Goal: Task Accomplishment & Management: Manage account settings

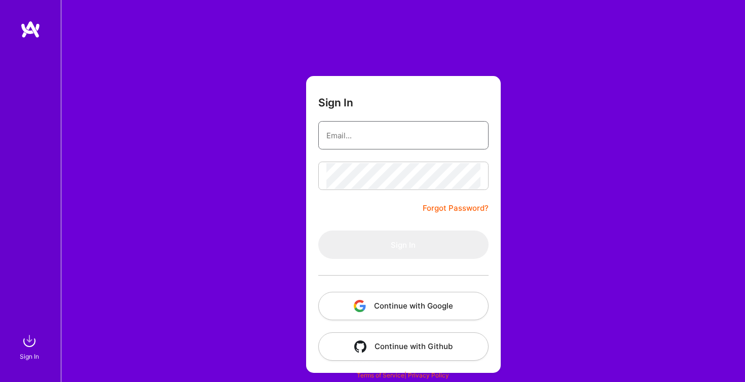
type input "[PERSON_NAME][EMAIL_ADDRESS][PERSON_NAME][DOMAIN_NAME]"
click at [403, 245] on button "Sign In" at bounding box center [403, 245] width 170 height 28
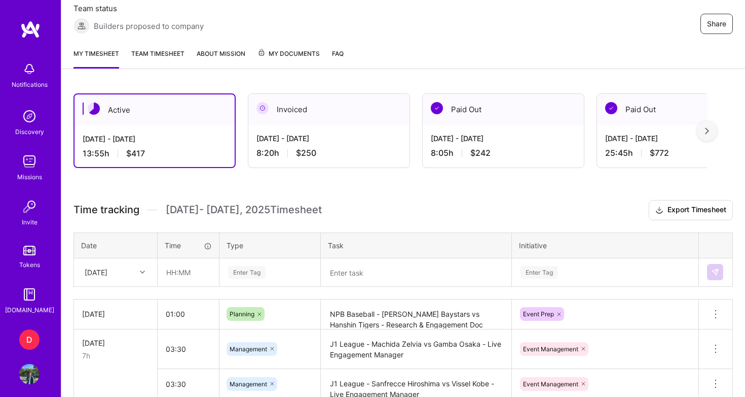
scroll to position [194, 0]
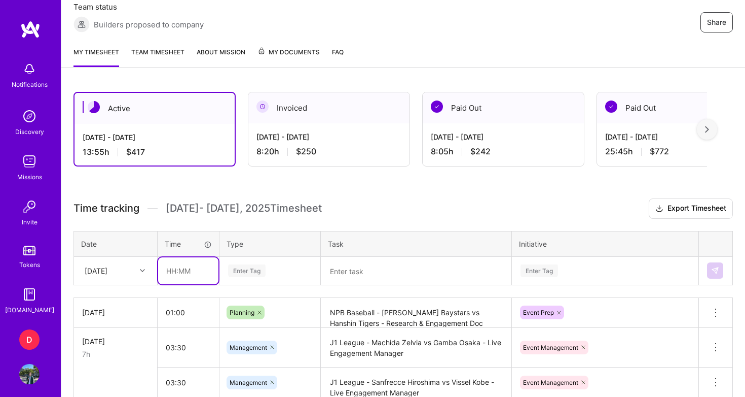
click at [196, 274] on input "text" at bounding box center [188, 270] width 60 height 27
type input "04:00"
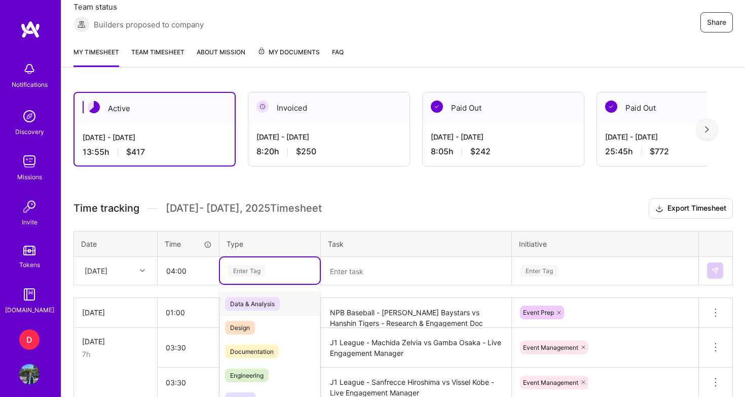
click at [247, 269] on td "option Data & Analysis focused, 0 of 2. 17 results available. Use Up and Down t…" at bounding box center [270, 270] width 101 height 28
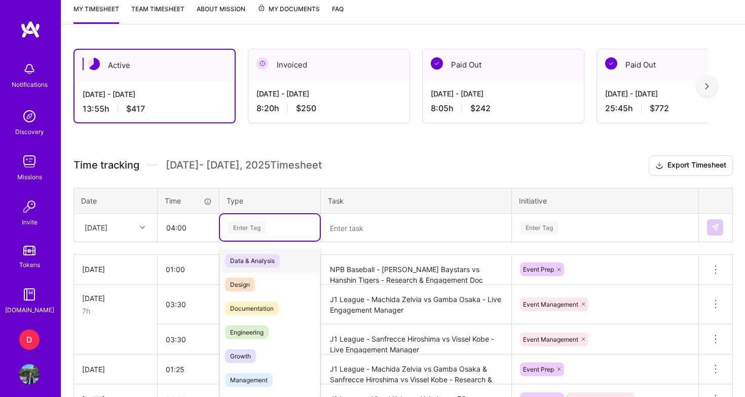
scroll to position [241, 0]
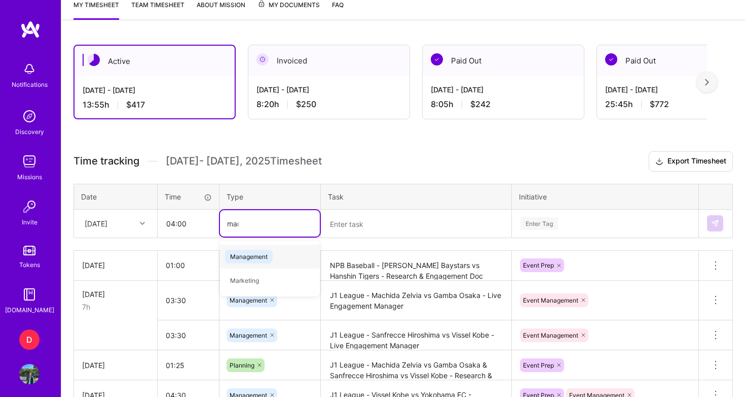
type input "mana"
click at [253, 254] on span "Management" at bounding box center [249, 256] width 48 height 14
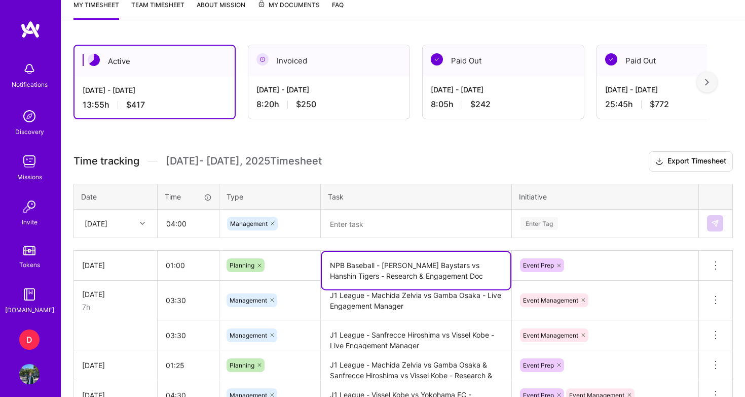
drag, startPoint x: 498, startPoint y: 265, endPoint x: 331, endPoint y: 262, distance: 167.4
click at [331, 262] on textarea "NPB Baseball - [PERSON_NAME] Baystars vs Hanshin Tigers - Research & Engagement…" at bounding box center [416, 270] width 189 height 38
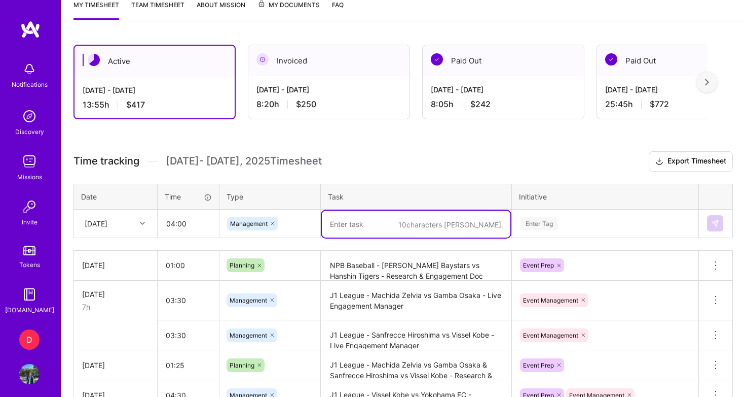
click at [363, 222] on textarea at bounding box center [416, 223] width 189 height 27
paste textarea "NPB Baseball - [PERSON_NAME] Baystars vs Hanshin Tigers -"
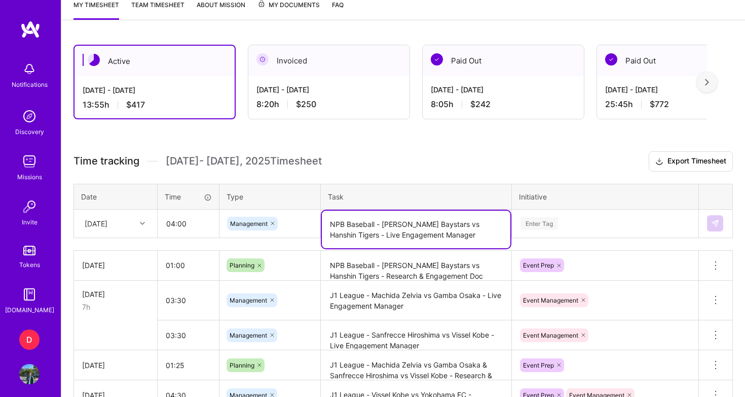
type textarea "NPB Baseball - [PERSON_NAME] Baystars vs Hanshin Tigers - Live Engagement Manag…"
click at [558, 224] on div "Enter Tag" at bounding box center [606, 223] width 186 height 26
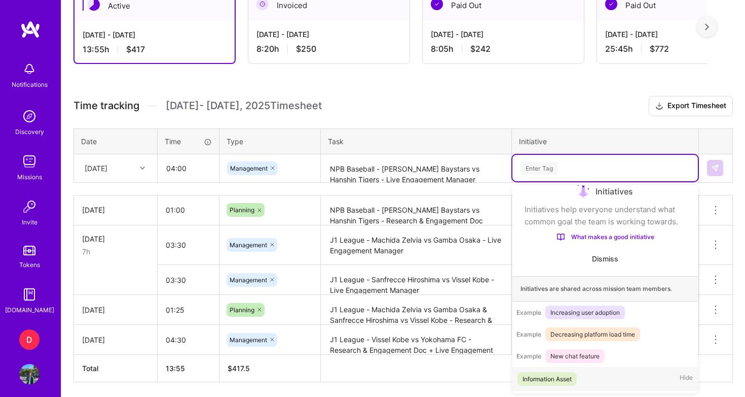
scroll to position [297, 0]
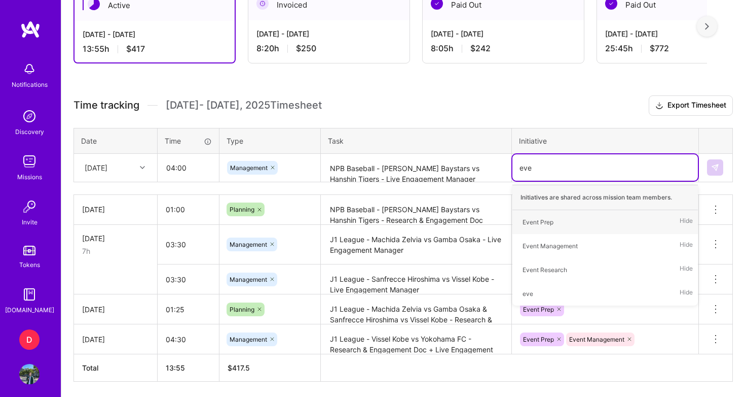
type input "even"
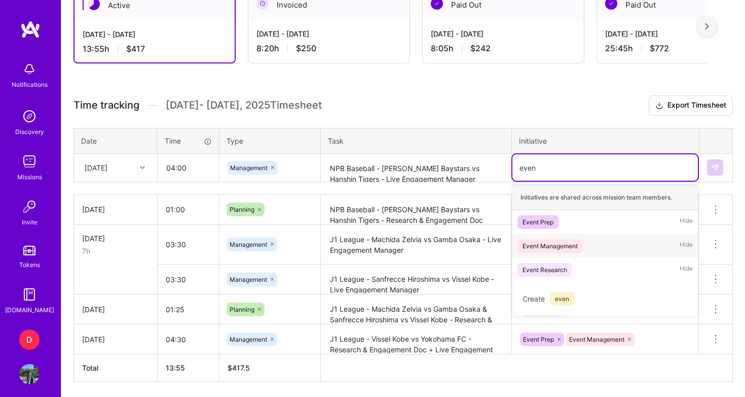
click at [558, 250] on div "Event Management" at bounding box center [550, 245] width 55 height 11
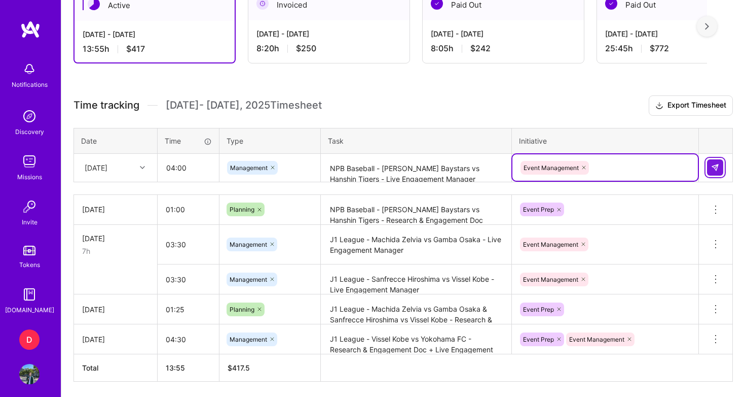
click at [717, 167] on img at bounding box center [715, 167] width 8 height 8
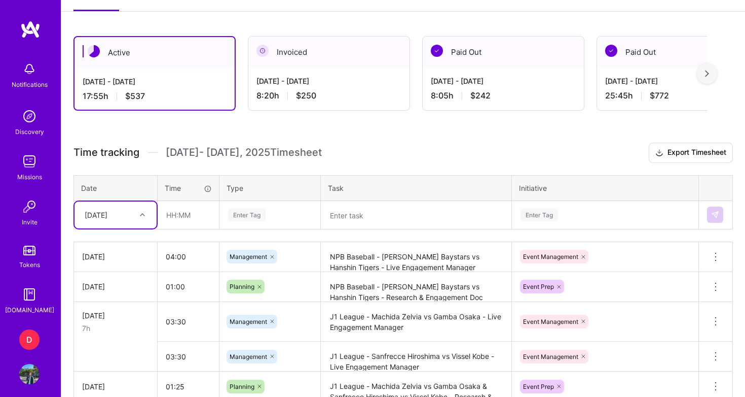
scroll to position [245, 0]
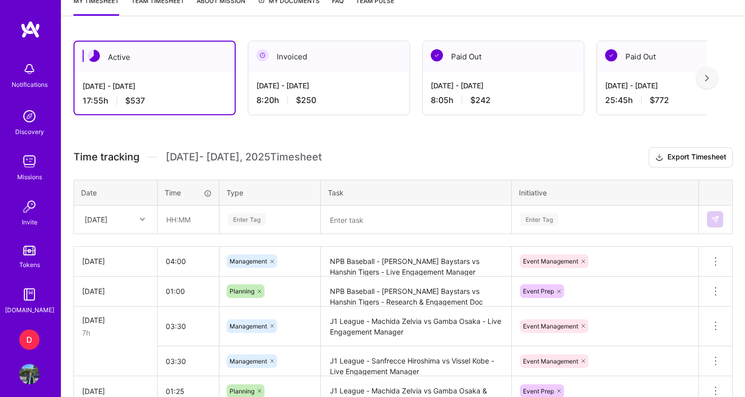
click at [707, 80] on img at bounding box center [707, 78] width 4 height 7
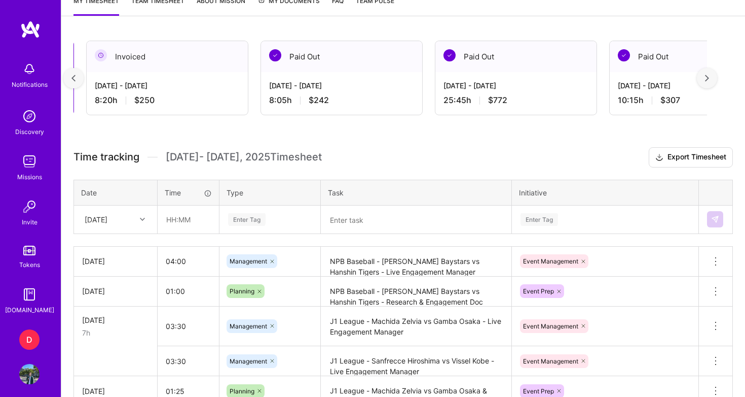
scroll to position [0, 187]
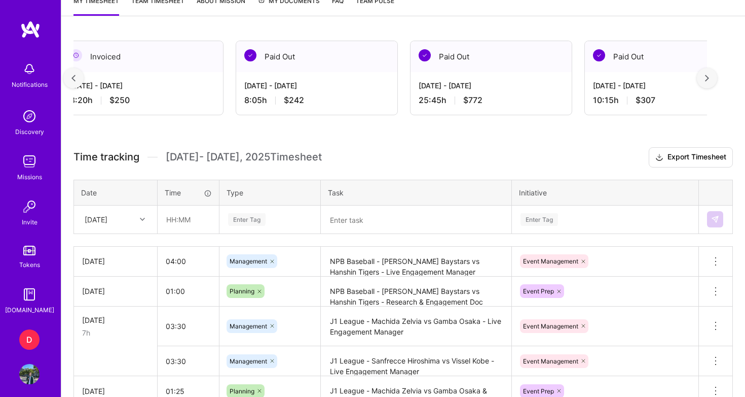
click at [707, 80] on img at bounding box center [707, 78] width 4 height 7
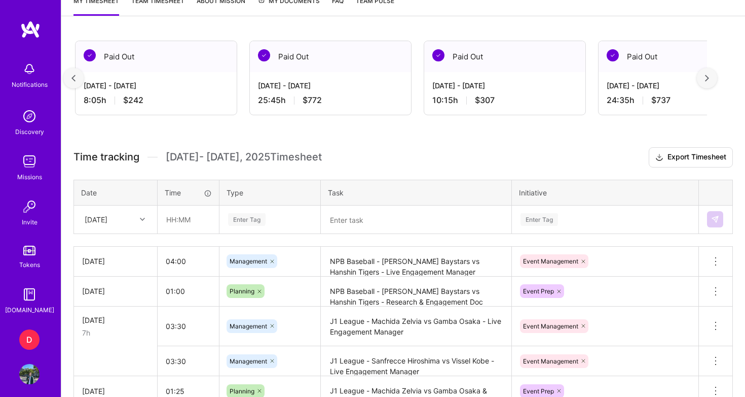
scroll to position [0, 373]
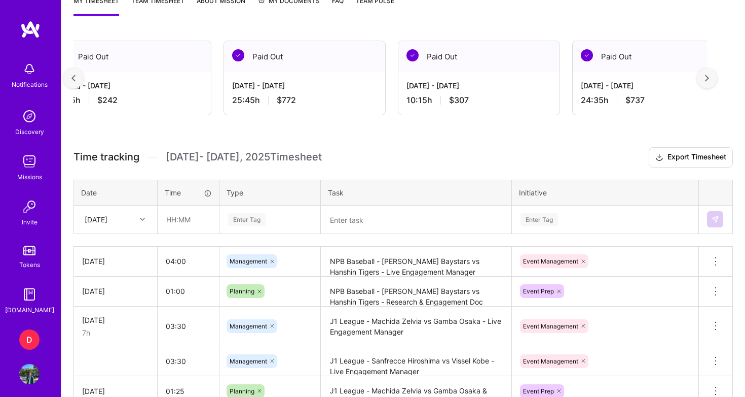
click at [706, 77] on img at bounding box center [707, 78] width 4 height 7
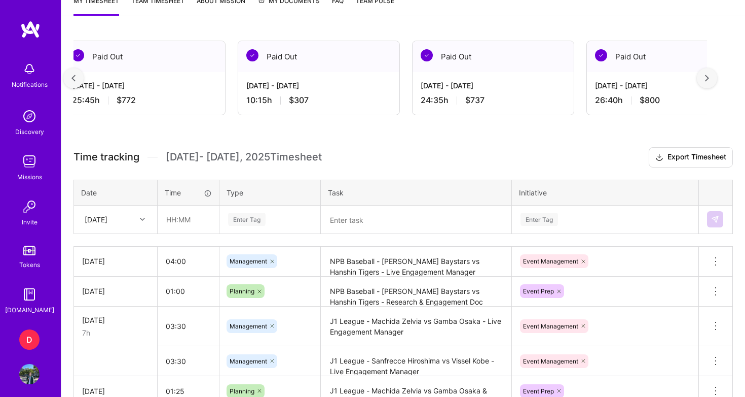
scroll to position [0, 560]
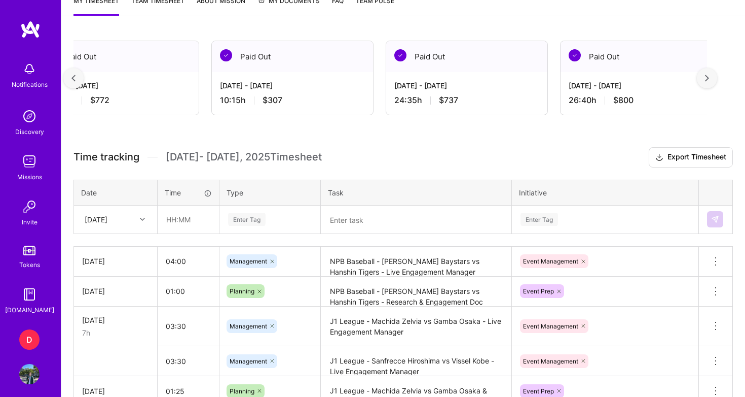
click at [709, 76] on img at bounding box center [707, 78] width 4 height 7
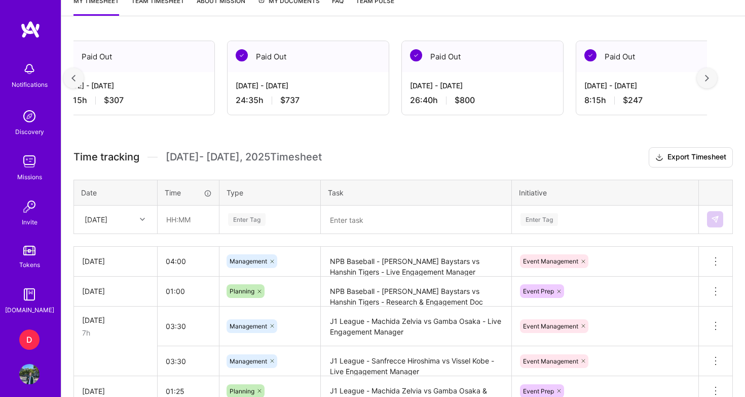
scroll to position [0, 746]
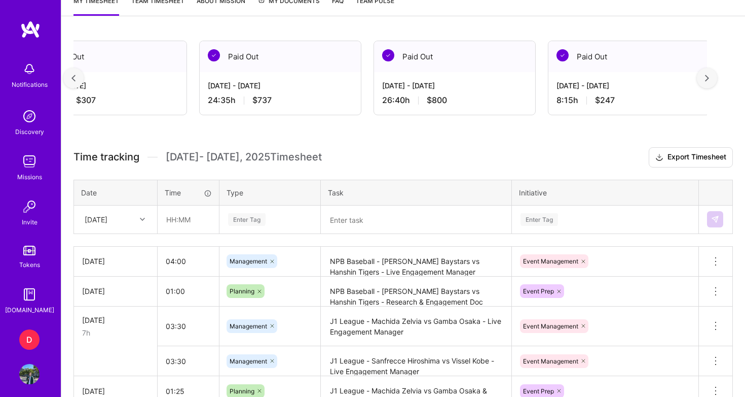
click at [704, 85] on div at bounding box center [707, 78] width 20 height 20
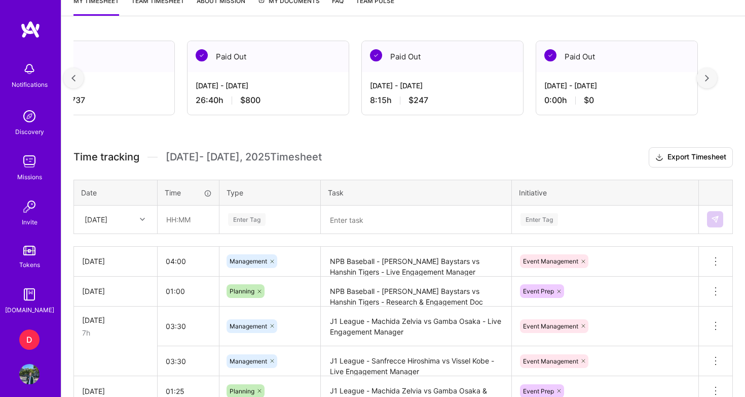
click at [704, 85] on div at bounding box center [707, 78] width 20 height 20
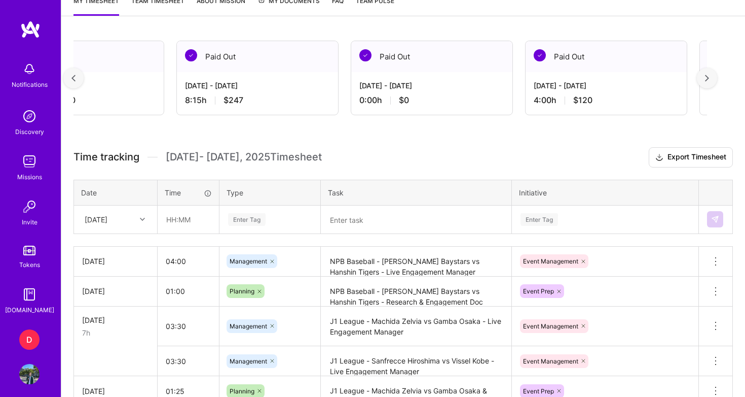
scroll to position [0, 1120]
click at [705, 80] on img at bounding box center [707, 78] width 4 height 7
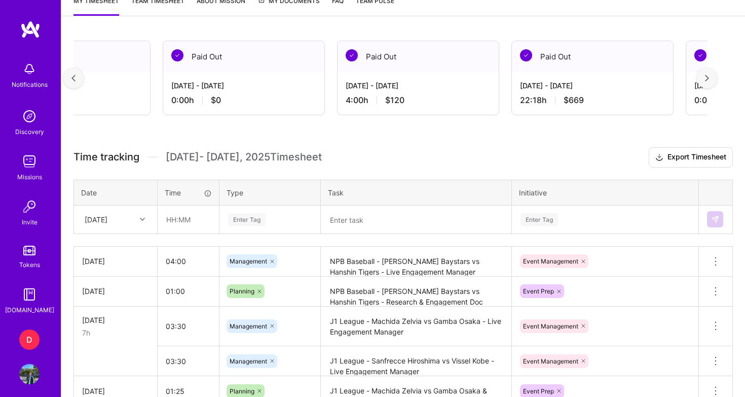
click at [705, 80] on img at bounding box center [707, 78] width 4 height 7
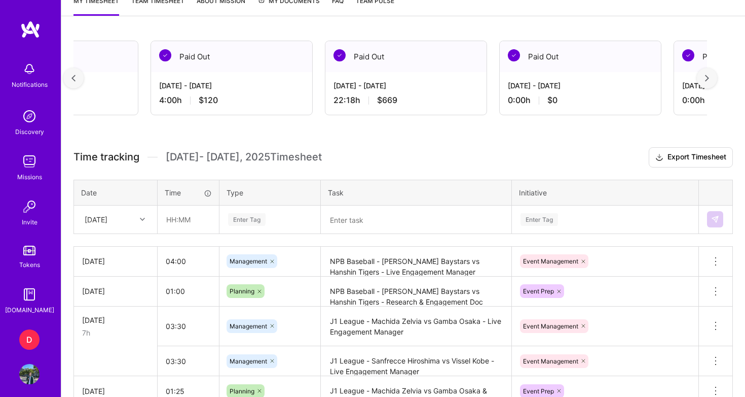
click at [709, 73] on div at bounding box center [707, 78] width 20 height 20
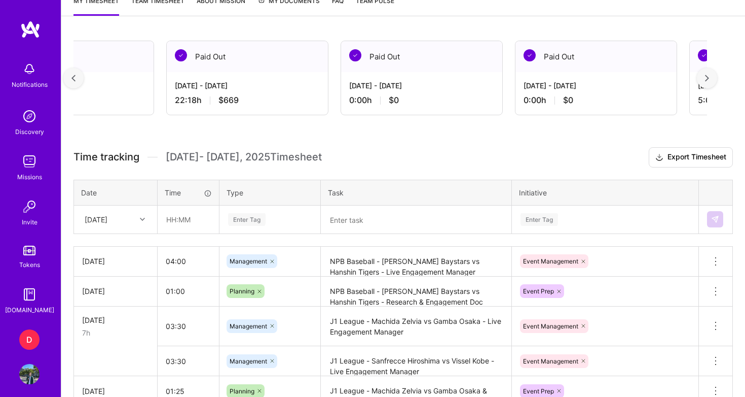
scroll to position [0, 1679]
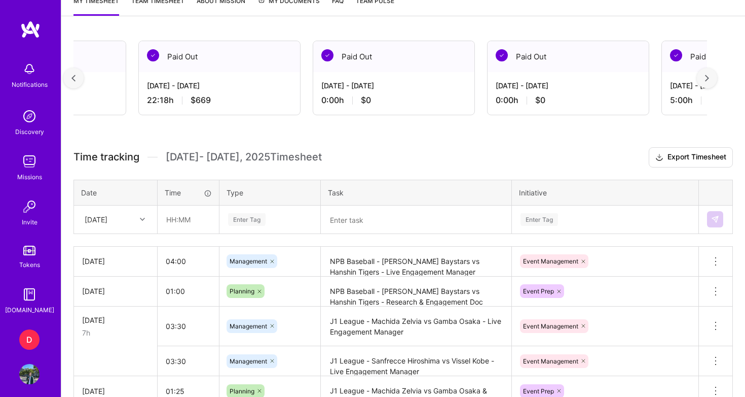
click at [709, 73] on div at bounding box center [707, 78] width 20 height 20
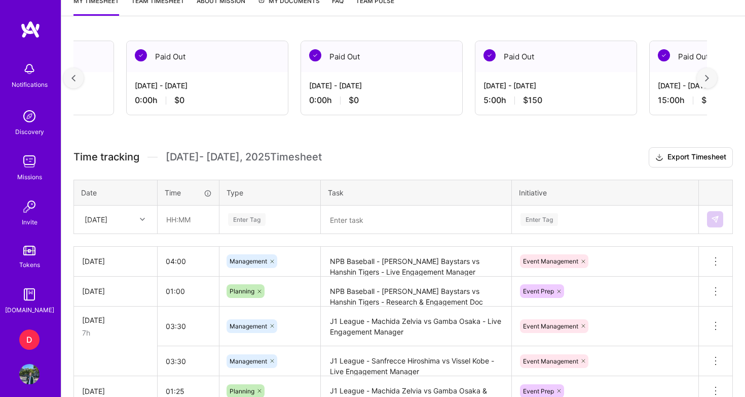
click at [709, 73] on div at bounding box center [707, 78] width 20 height 20
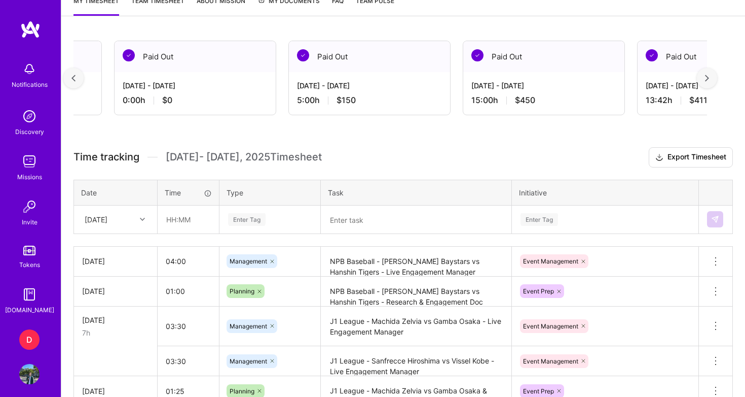
click at [709, 73] on div at bounding box center [707, 78] width 20 height 20
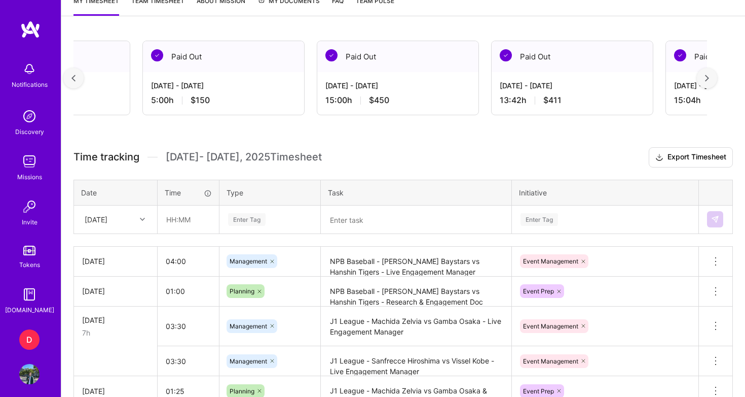
scroll to position [0, 2239]
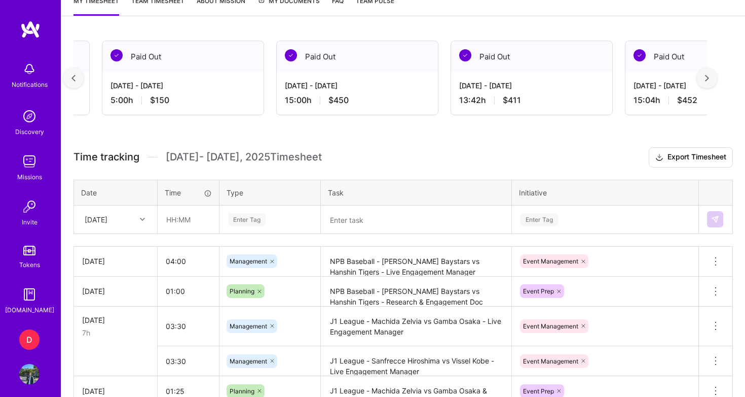
click at [706, 81] on img at bounding box center [707, 78] width 4 height 7
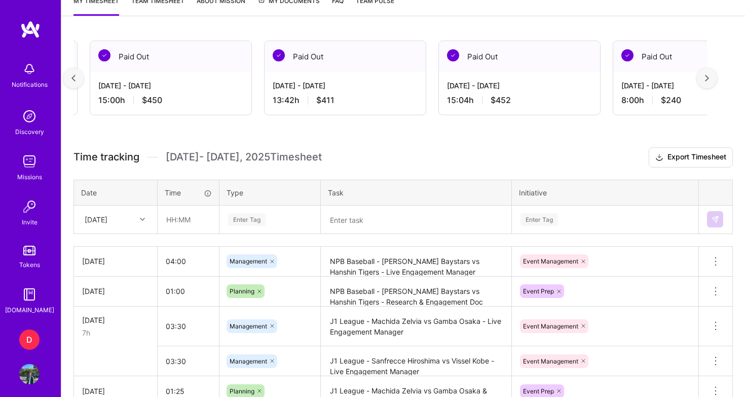
click at [706, 81] on img at bounding box center [707, 78] width 4 height 7
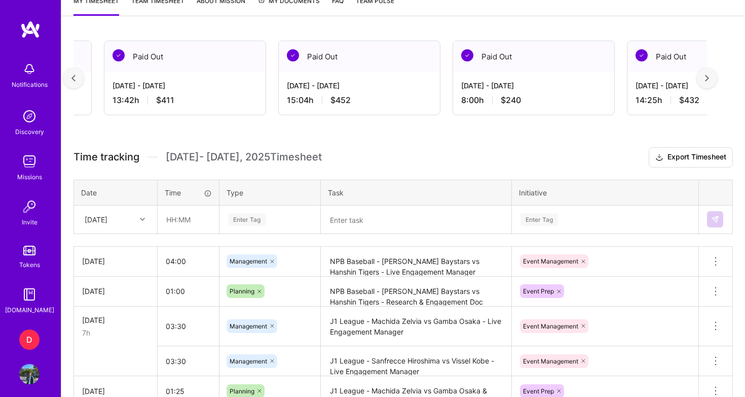
scroll to position [0, 2612]
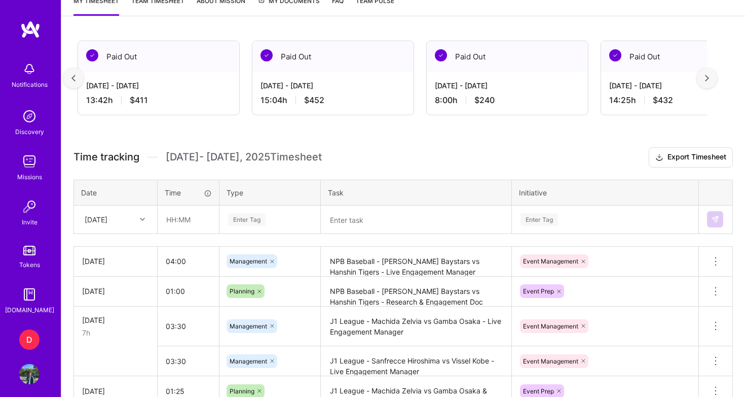
click at [706, 81] on img at bounding box center [707, 78] width 4 height 7
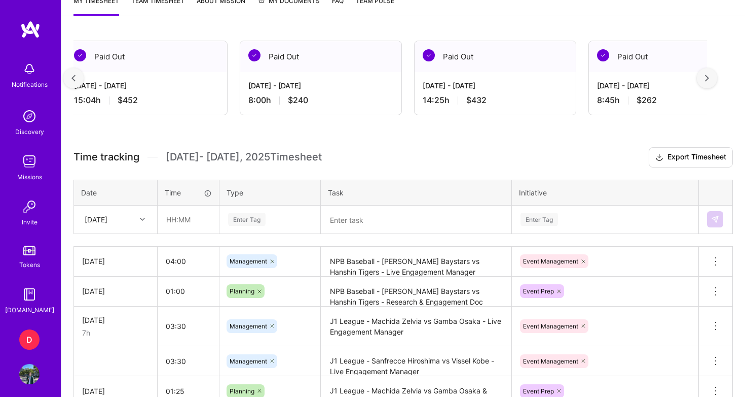
click at [706, 81] on img at bounding box center [707, 78] width 4 height 7
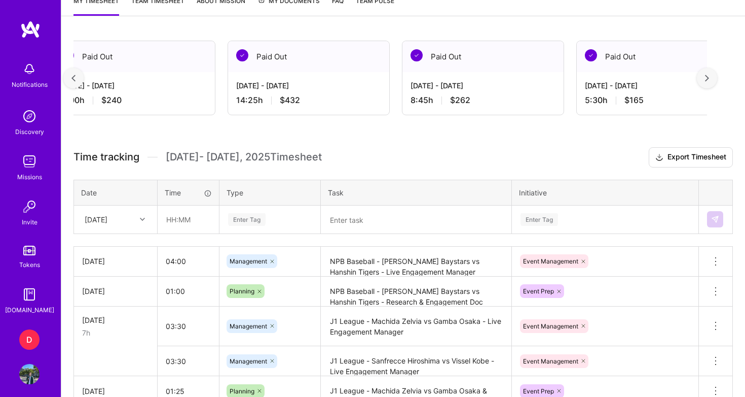
click at [706, 81] on img at bounding box center [707, 78] width 4 height 7
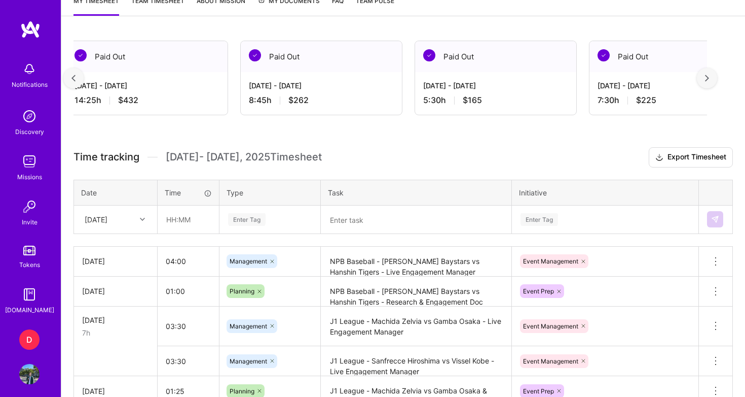
scroll to position [0, 3172]
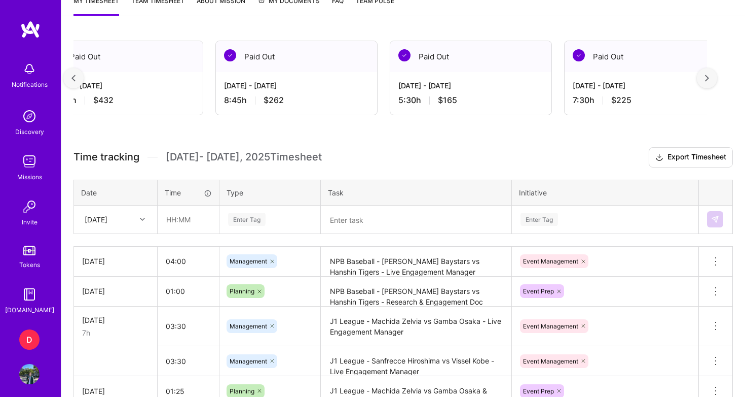
click at [706, 81] on img at bounding box center [707, 78] width 4 height 7
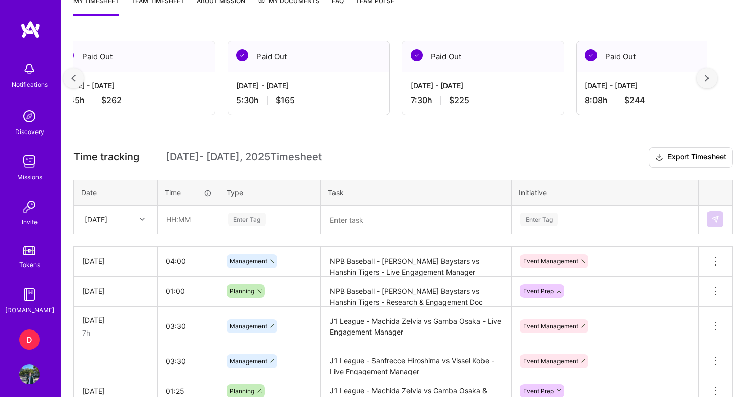
scroll to position [0, 3359]
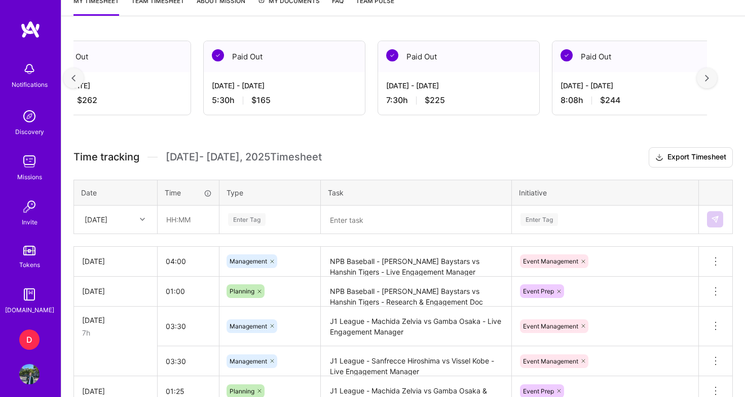
click at [706, 81] on img at bounding box center [707, 78] width 4 height 7
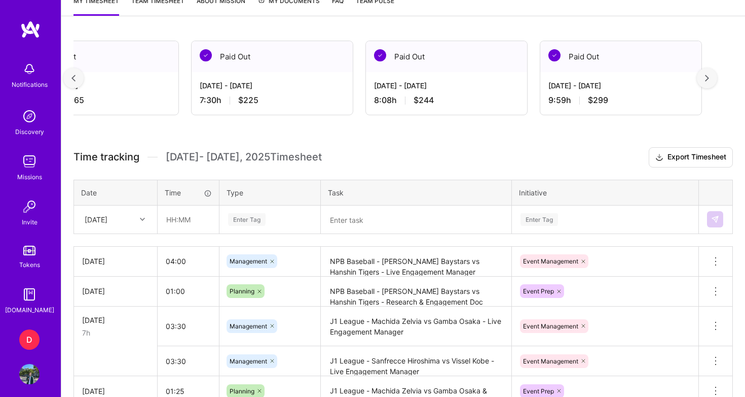
click at [706, 81] on img at bounding box center [707, 78] width 4 height 7
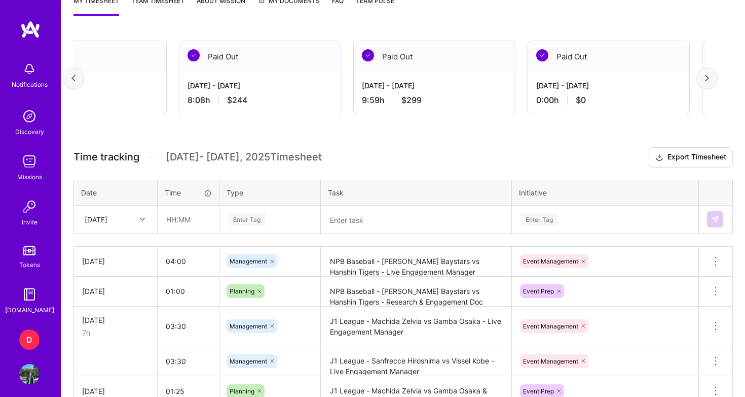
click at [706, 81] on img at bounding box center [707, 78] width 4 height 7
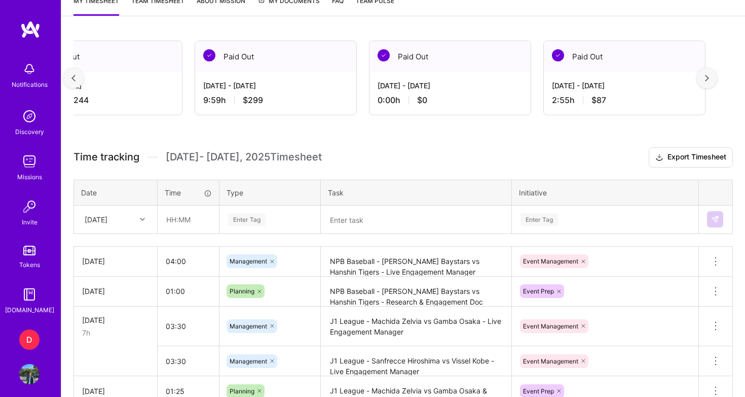
scroll to position [0, 3918]
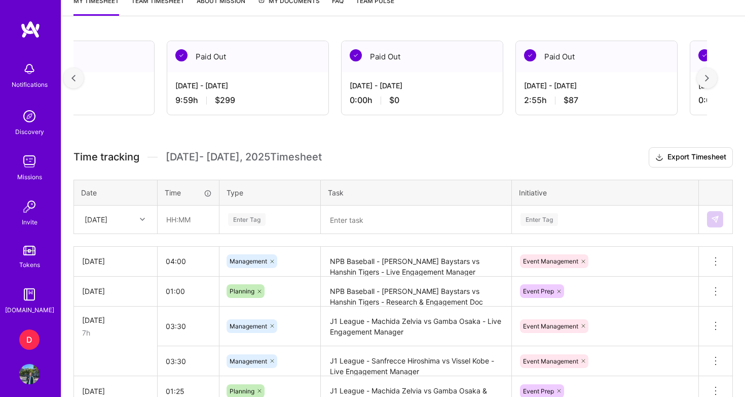
click at [79, 81] on div at bounding box center [73, 78] width 20 height 20
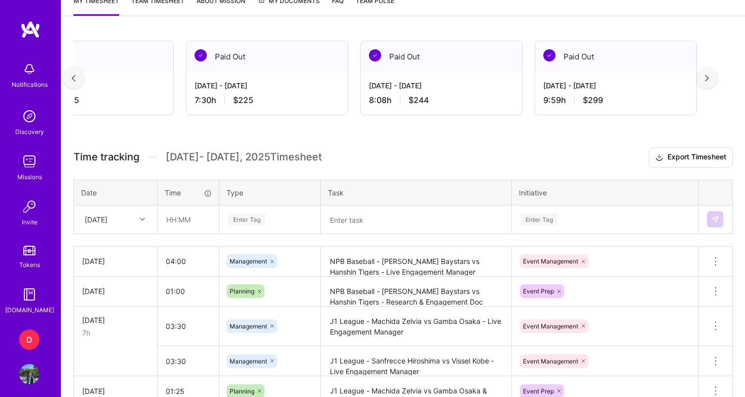
click at [79, 81] on div at bounding box center [73, 78] width 20 height 20
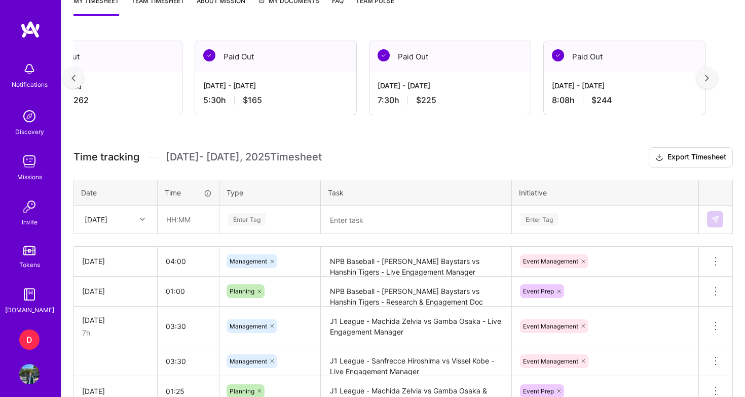
click at [79, 81] on div at bounding box center [73, 78] width 20 height 20
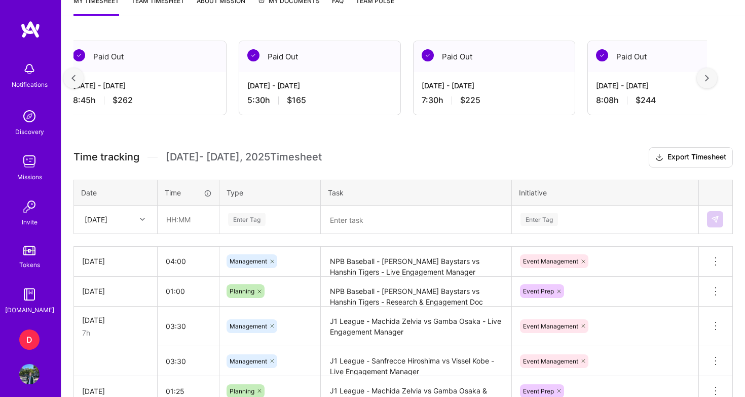
click at [79, 81] on div at bounding box center [73, 78] width 20 height 20
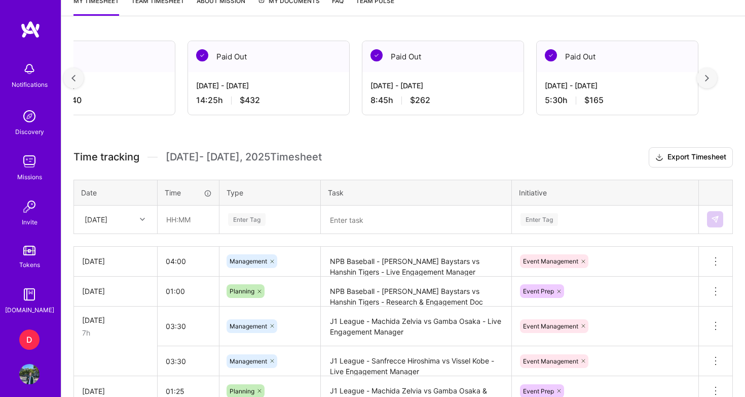
click at [79, 81] on div at bounding box center [73, 78] width 20 height 20
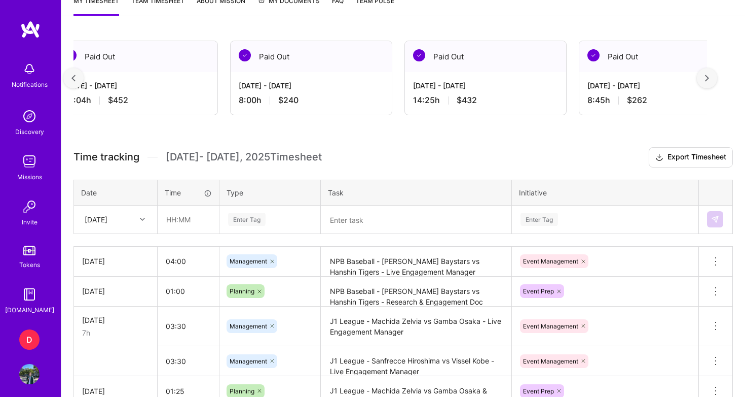
click at [79, 81] on div at bounding box center [73, 78] width 20 height 20
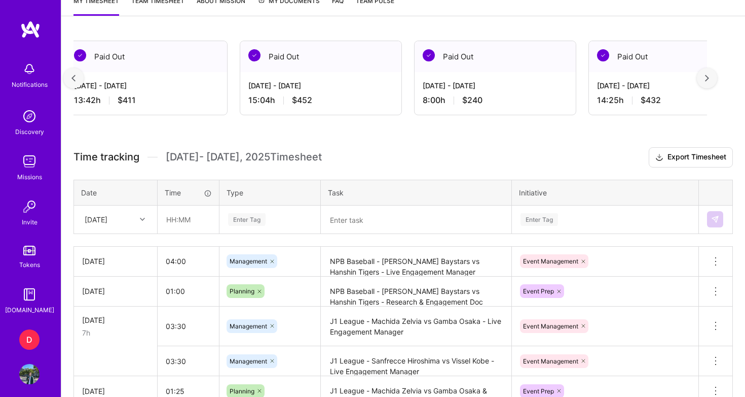
click at [79, 81] on div at bounding box center [73, 78] width 20 height 20
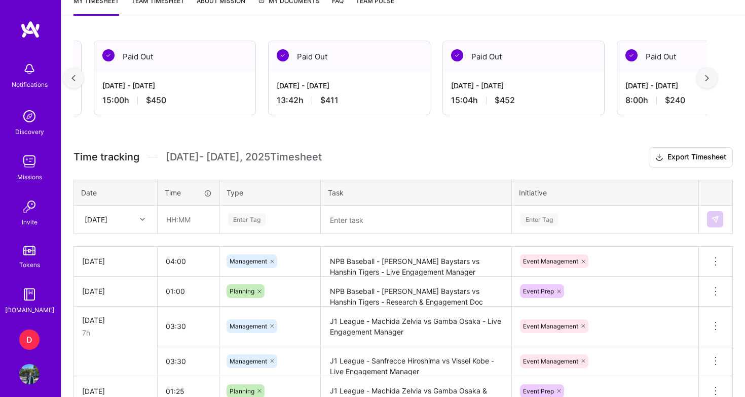
click at [79, 81] on div at bounding box center [73, 78] width 20 height 20
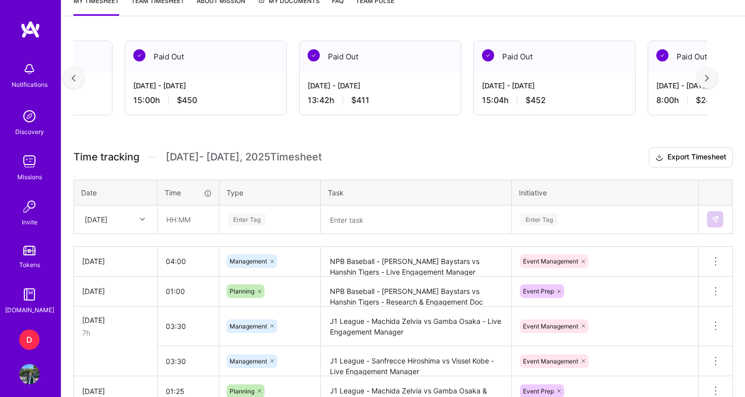
click at [79, 81] on div at bounding box center [73, 78] width 20 height 20
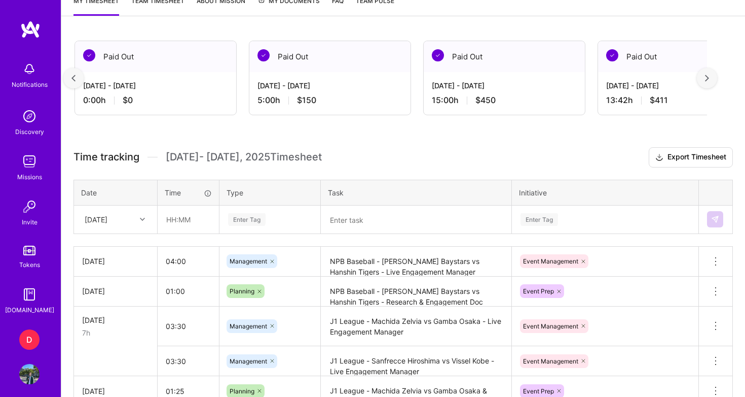
click at [79, 81] on div at bounding box center [73, 78] width 20 height 20
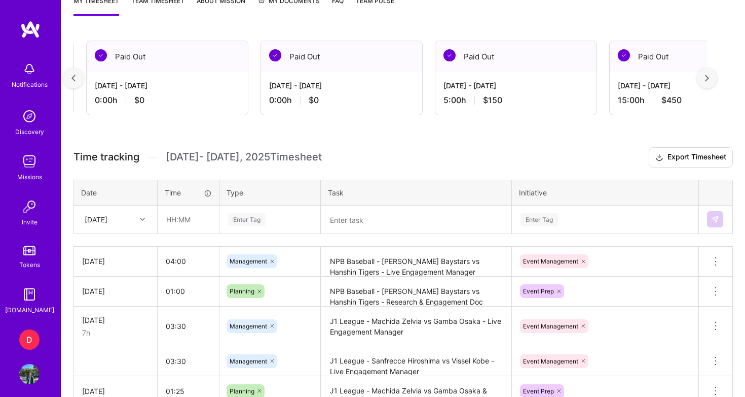
click at [79, 81] on div at bounding box center [73, 78] width 20 height 20
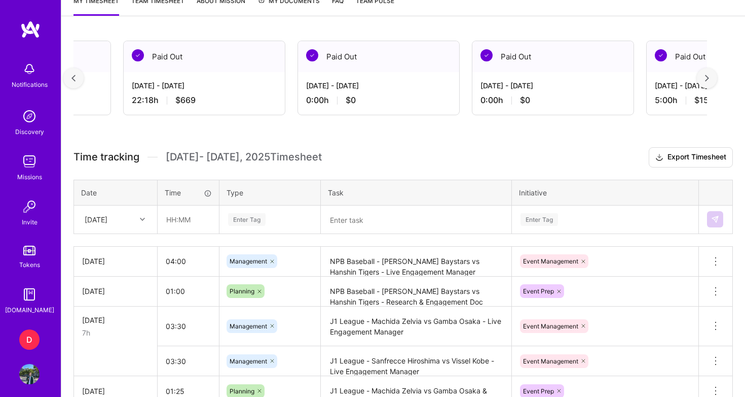
click at [79, 81] on div at bounding box center [73, 78] width 20 height 20
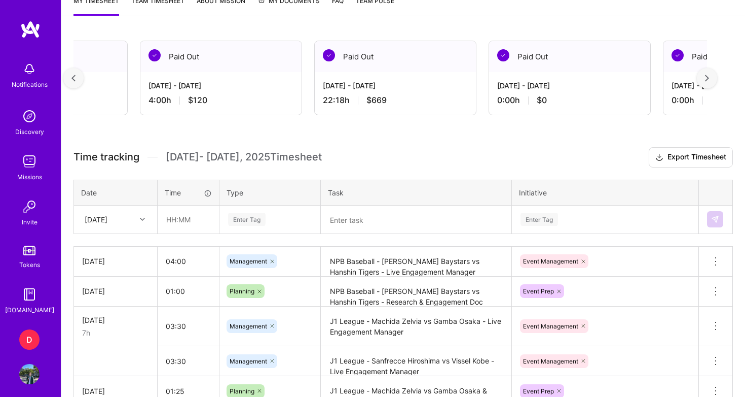
click at [79, 81] on div at bounding box center [73, 78] width 20 height 20
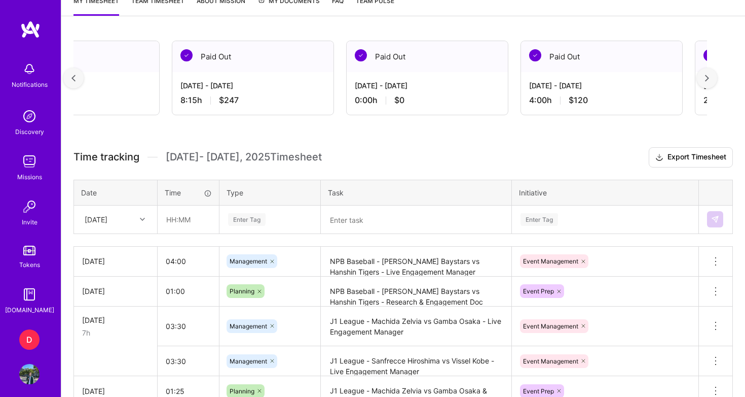
click at [79, 81] on div at bounding box center [73, 78] width 20 height 20
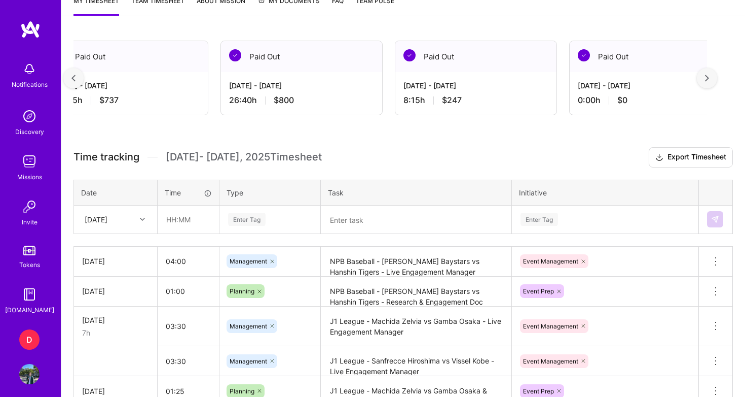
click at [79, 81] on div at bounding box center [73, 78] width 20 height 20
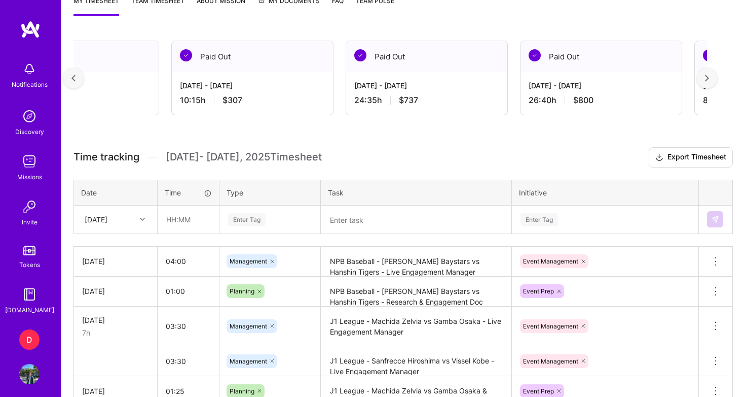
click at [79, 81] on div at bounding box center [73, 78] width 20 height 20
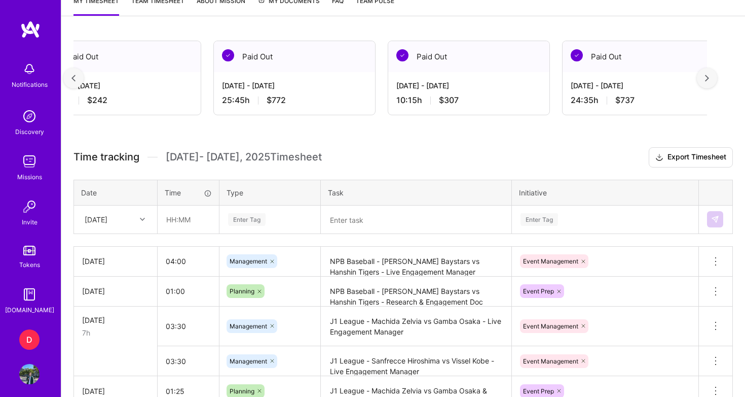
click at [79, 81] on div at bounding box center [73, 78] width 20 height 20
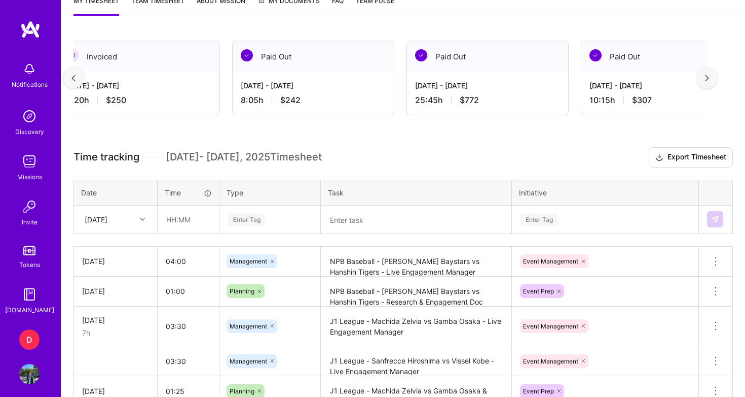
click at [79, 81] on div at bounding box center [73, 78] width 20 height 20
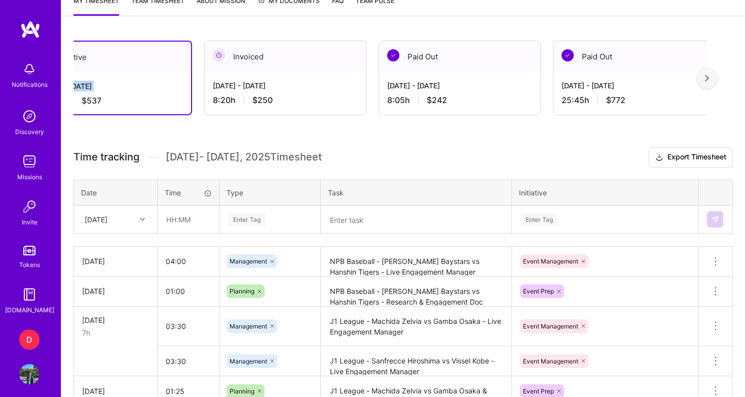
click at [79, 81] on div "[DATE] - [DATE]" at bounding box center [111, 86] width 144 height 11
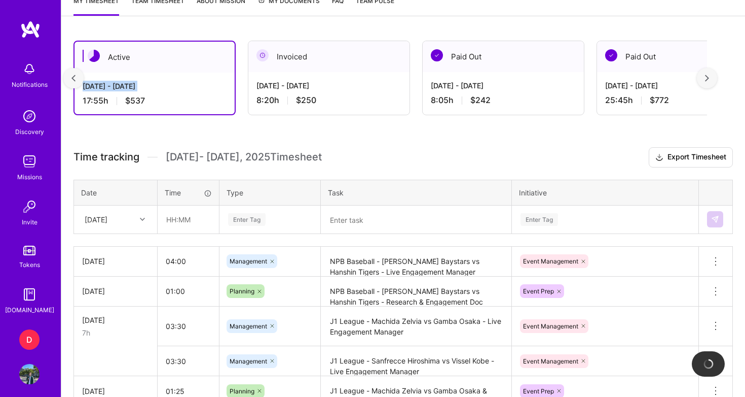
click at [79, 81] on div at bounding box center [73, 78] width 20 height 20
click at [240, 131] on div "Active [DATE] - [DATE] 17:55 h $537 Invoiced [DATE] - [DATE] 8:20 h $250 Paid O…" at bounding box center [403, 270] width 684 height 484
